Goal: Entertainment & Leisure: Consume media (video, audio)

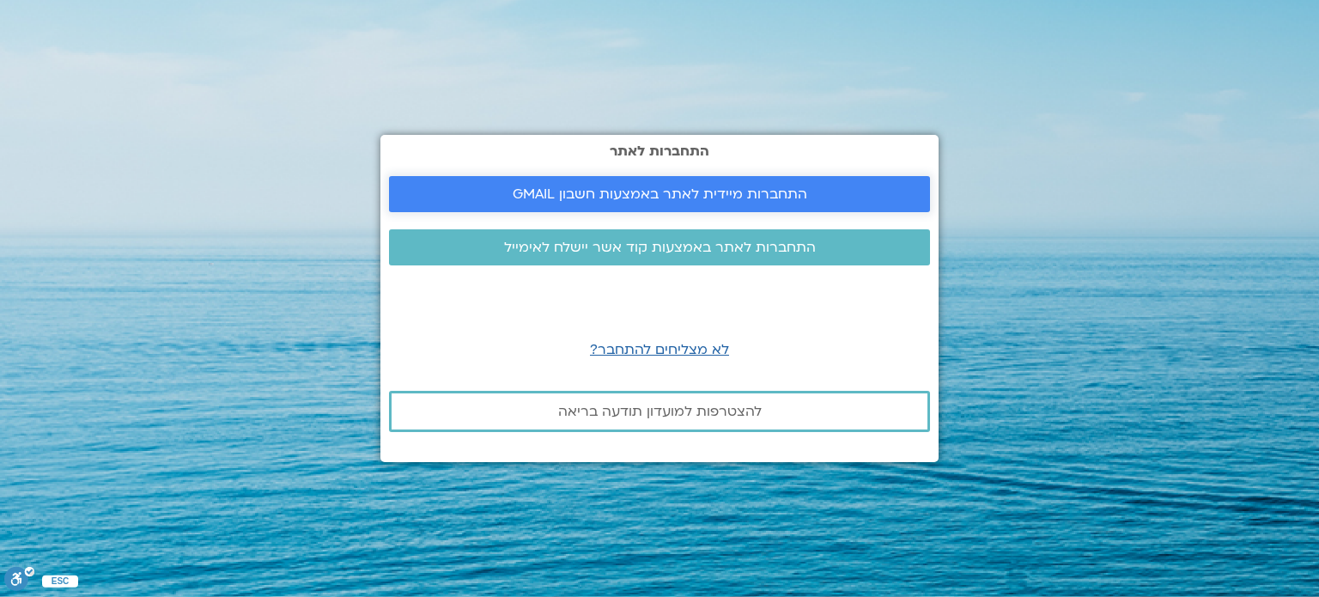
click at [758, 192] on span "התחברות מיידית לאתר באמצעות חשבון GMAIL" at bounding box center [660, 193] width 295 height 15
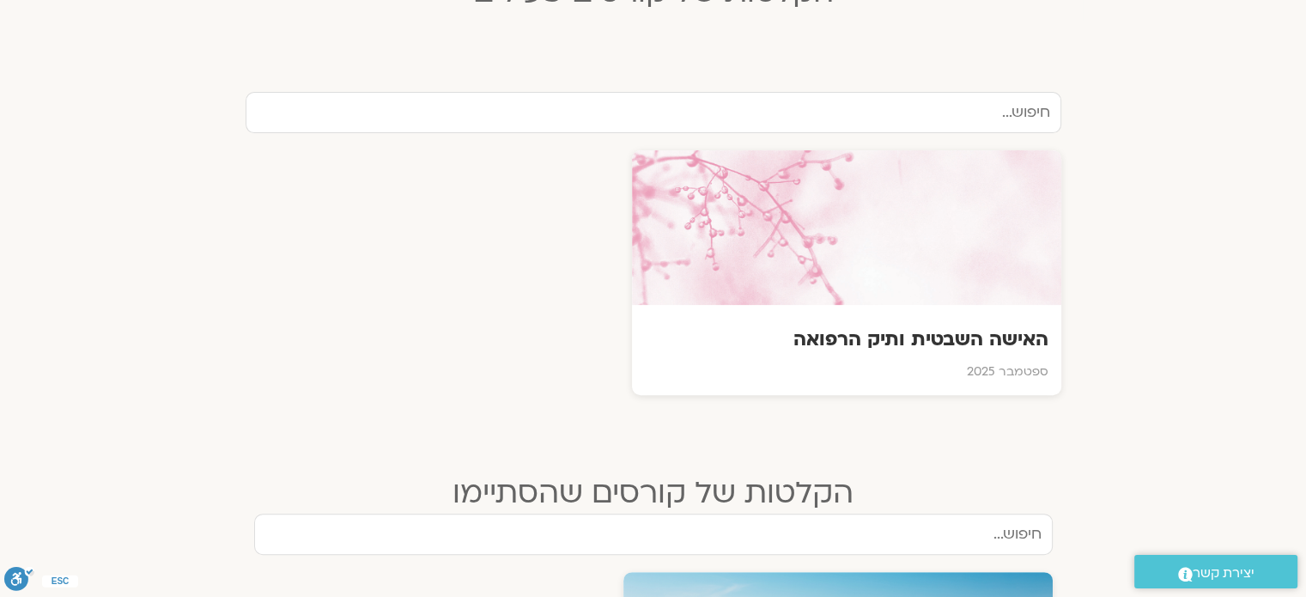
scroll to position [532, 0]
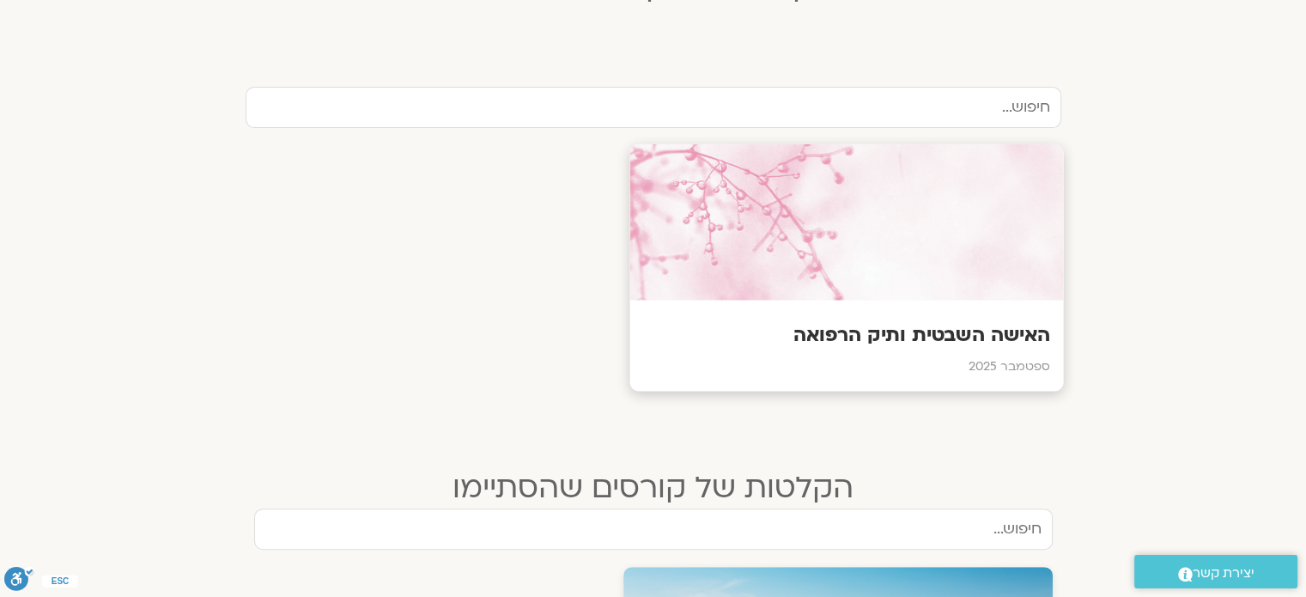
click at [951, 325] on h3 "האישה השבטית ותיק הרפואה" at bounding box center [846, 335] width 408 height 27
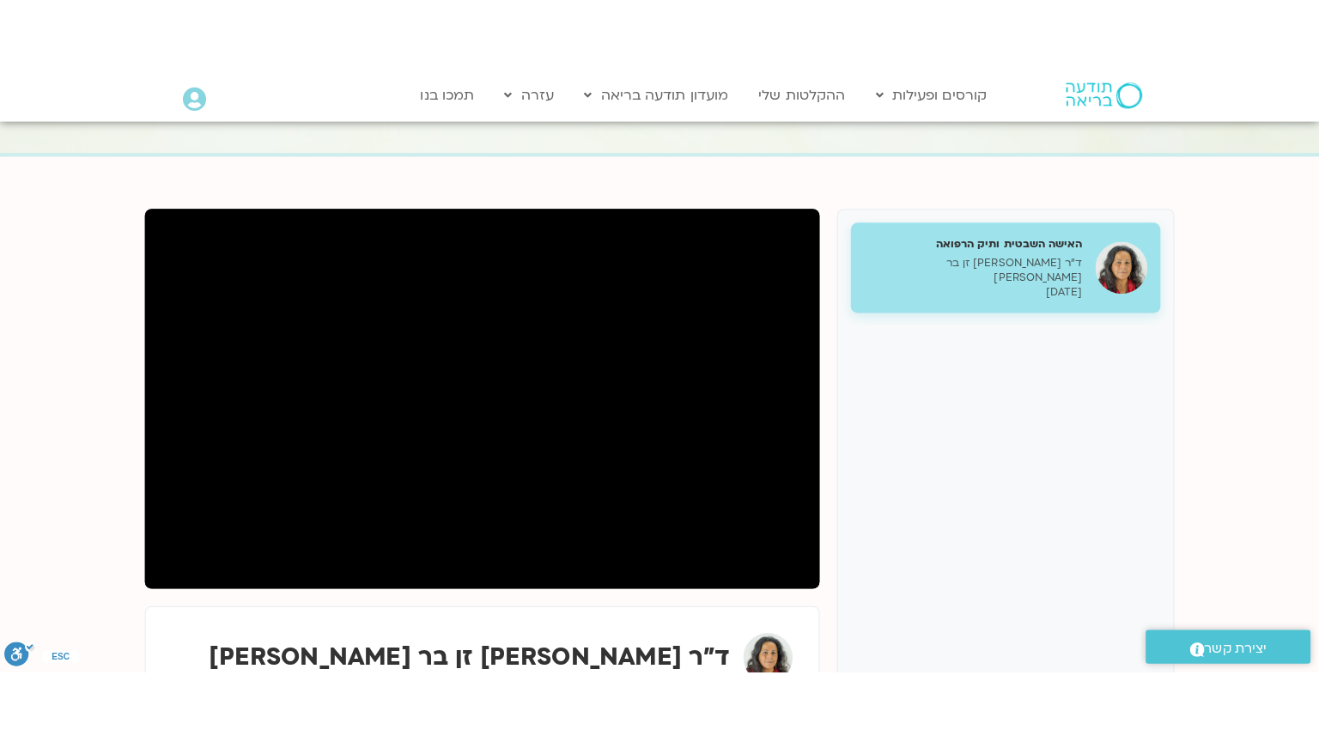
scroll to position [168, 0]
